Goal: Find specific page/section: Find specific page/section

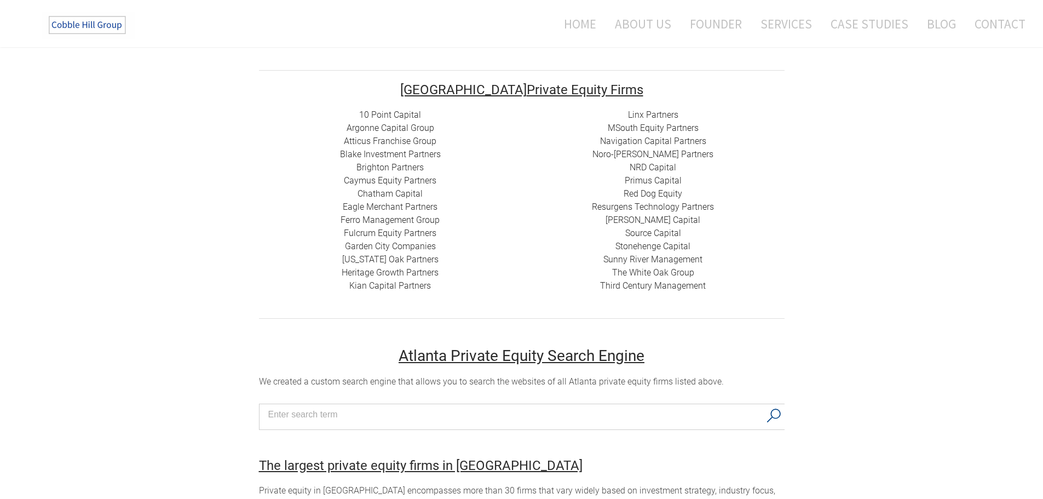
scroll to position [219, 0]
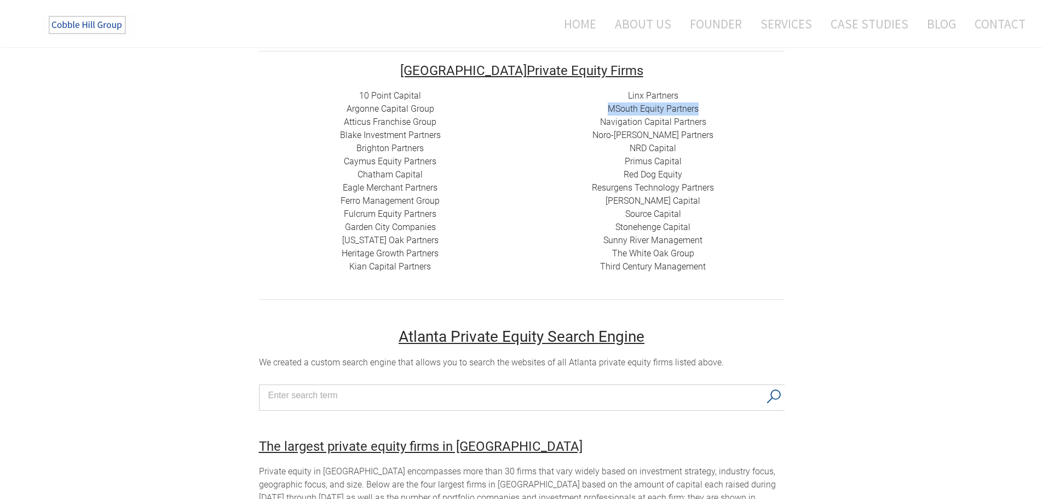
drag, startPoint x: 601, startPoint y: 108, endPoint x: 698, endPoint y: 109, distance: 96.9
click at [698, 109] on div "Linx Partners MSouth Equity Partners ​ Navigation Capital Partners Noro-[PERSON…" at bounding box center [653, 181] width 263 height 184
copy link "MSouth Equity Partners"
click at [293, 250] on div "10 Point Capital Argonne Capital Group Atticus Franchise Group Blake Investment…" at bounding box center [390, 181] width 263 height 184
drag, startPoint x: 620, startPoint y: 177, endPoint x: 681, endPoint y: 171, distance: 61.7
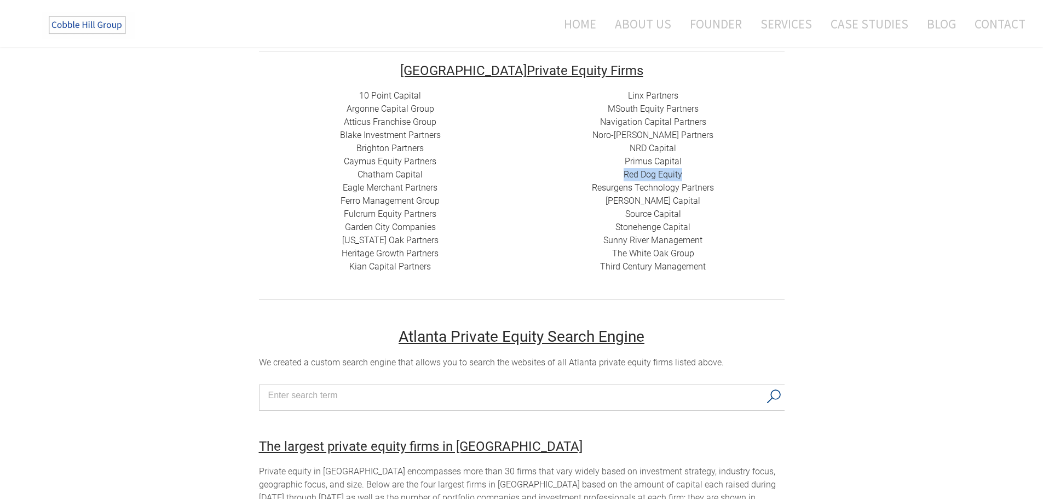
click at [681, 171] on div "Linx Partners MSouth Equity Partners ​ Navigation Capital Partners Noro-[PERSON…" at bounding box center [653, 181] width 263 height 184
copy div "​ Red Dog Equity"
click at [313, 256] on div "10 Point Capital Argonne Capital Group Atticus Franchise Group Blake Investment…" at bounding box center [390, 181] width 263 height 184
drag, startPoint x: 586, startPoint y: 186, endPoint x: 720, endPoint y: 190, distance: 134.2
click at [720, 190] on div "Linx Partners MSouth Equity Partners ​ Navigation Capital Partners Noro-[PERSON…" at bounding box center [653, 181] width 263 height 184
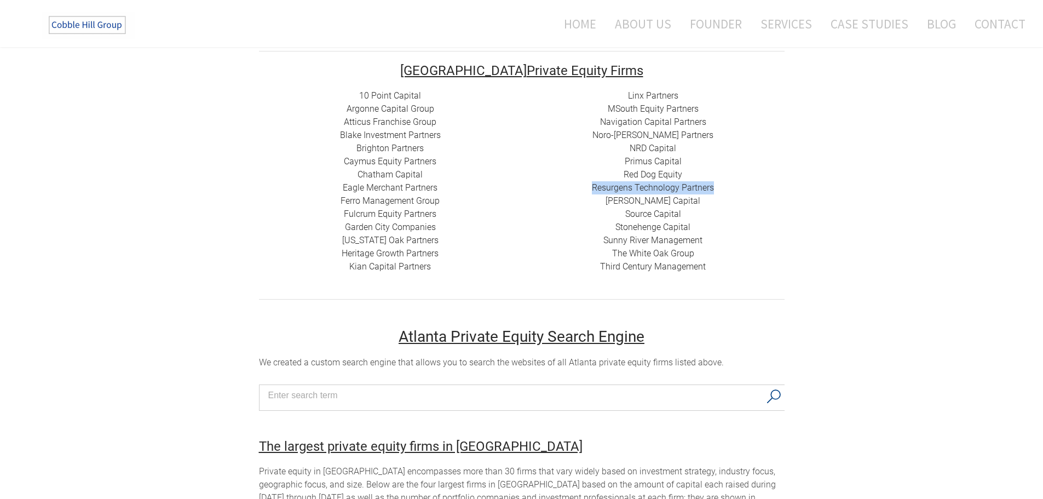
copy link "​ Resurgens Technology Partners"
